Goal: Find specific page/section: Find specific page/section

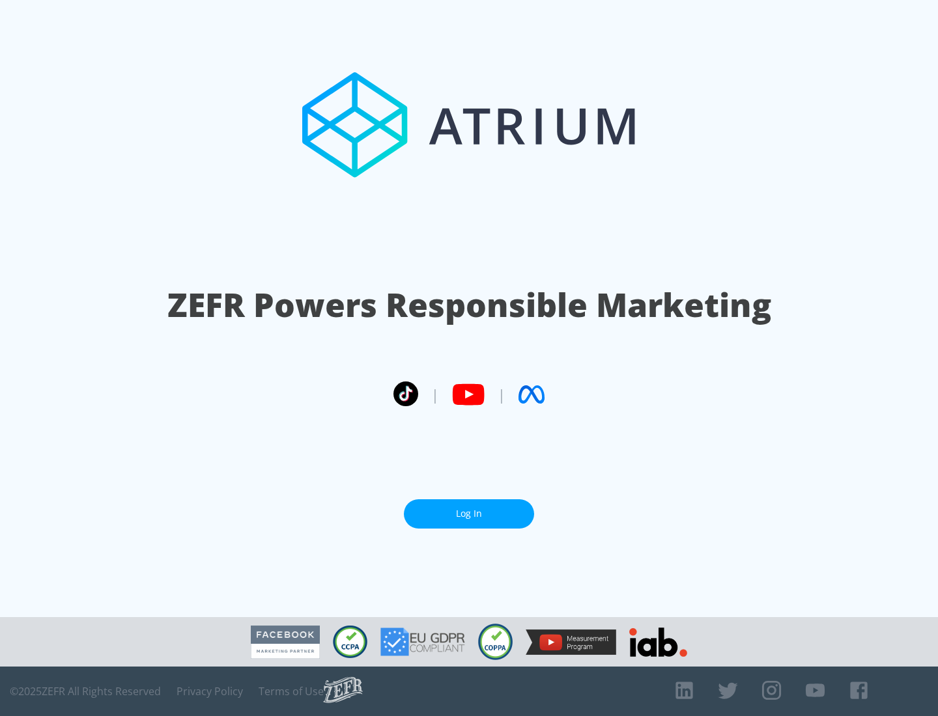
click at [469, 509] on link "Log In" at bounding box center [469, 513] width 130 height 29
